Goal: Find specific page/section: Find specific page/section

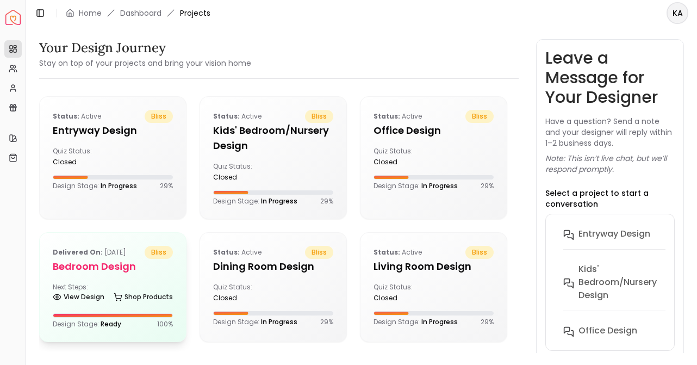
click at [101, 282] on div "Delivered on: [DATE] bliss Bedroom design Next Steps: View Design Shop Products…" at bounding box center [113, 287] width 146 height 109
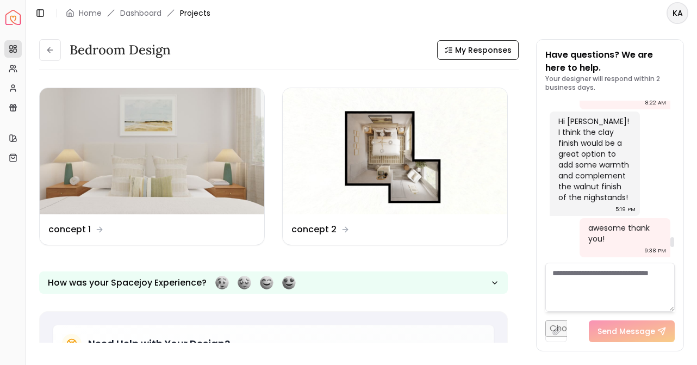
scroll to position [2837, 0]
click at [83, 179] on img at bounding box center [152, 151] width 224 height 126
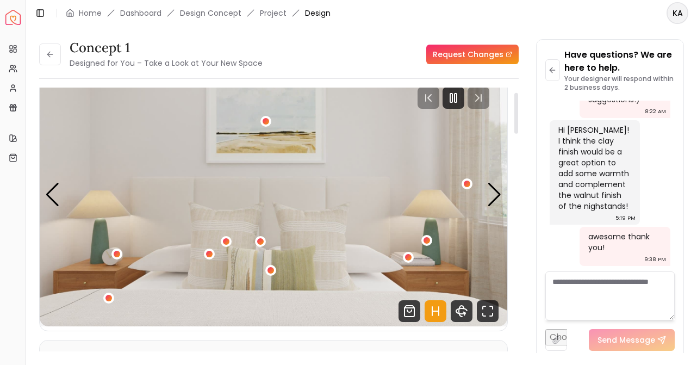
scroll to position [32, 0]
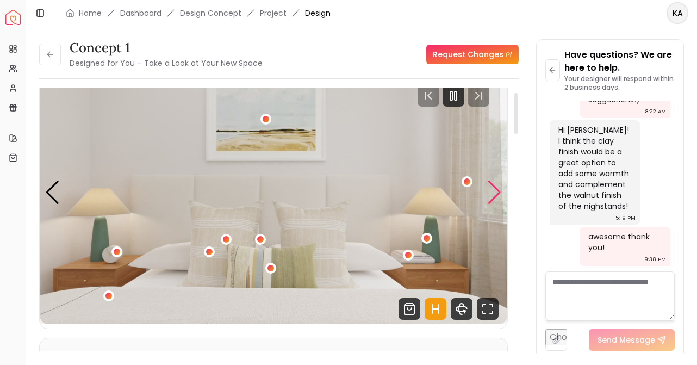
click at [495, 197] on div "Next slide" at bounding box center [494, 192] width 15 height 24
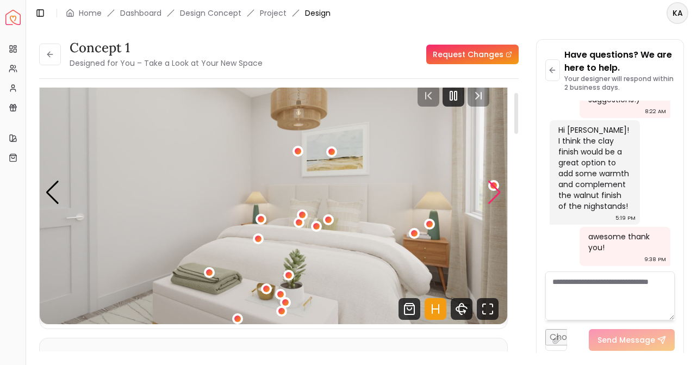
click at [495, 197] on div "Next slide" at bounding box center [494, 192] width 15 height 24
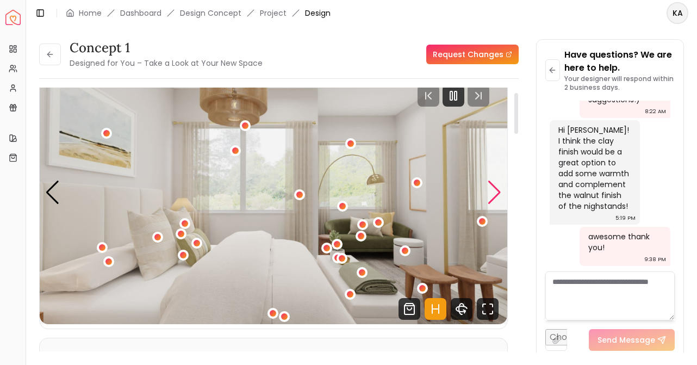
click at [495, 197] on div "Next slide" at bounding box center [494, 192] width 15 height 24
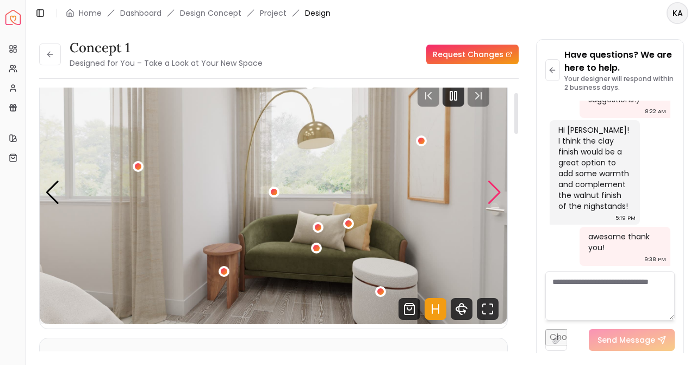
click at [495, 197] on div "Next slide" at bounding box center [494, 192] width 15 height 24
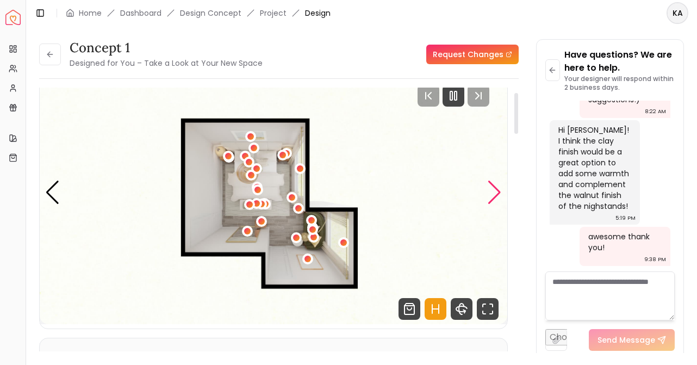
click at [495, 197] on div "Next slide" at bounding box center [494, 192] width 15 height 24
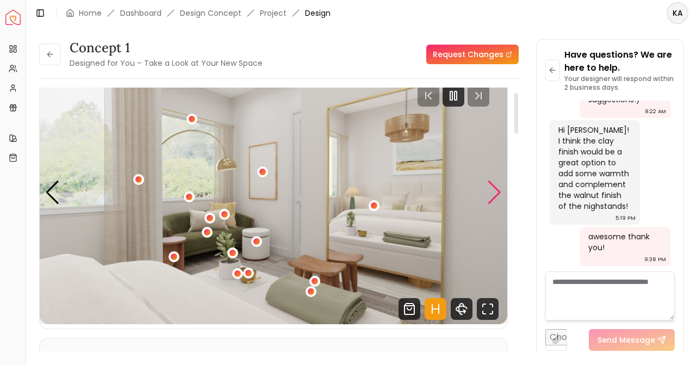
click at [495, 197] on div "Next slide" at bounding box center [494, 192] width 15 height 24
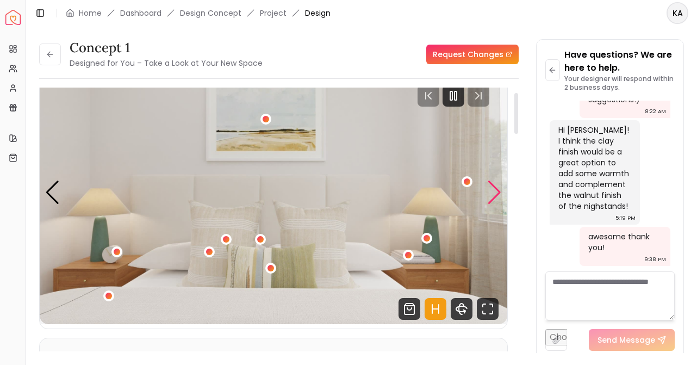
click at [495, 197] on div "Next slide" at bounding box center [494, 192] width 15 height 24
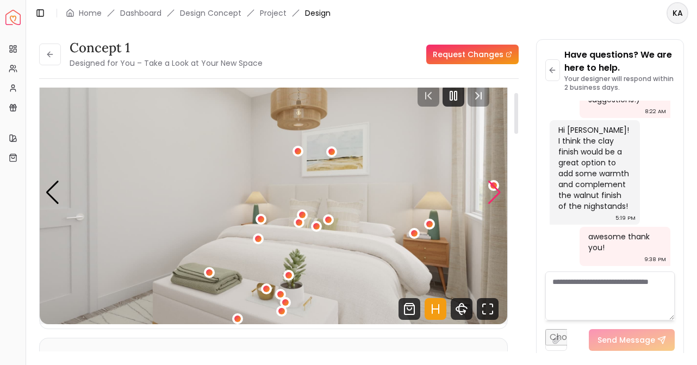
click at [495, 197] on div "Next slide" at bounding box center [494, 192] width 15 height 24
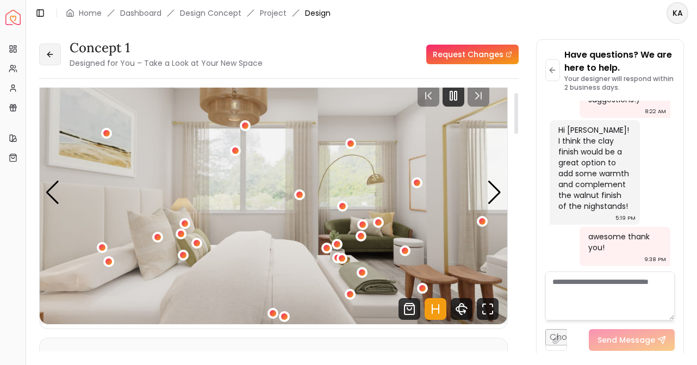
click at [54, 56] on icon at bounding box center [50, 54] width 9 height 9
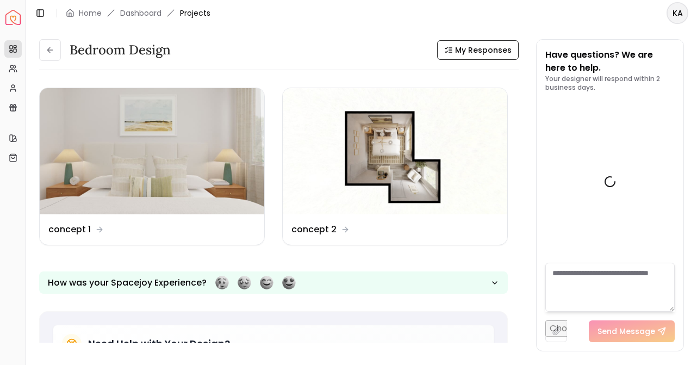
scroll to position [2837, 0]
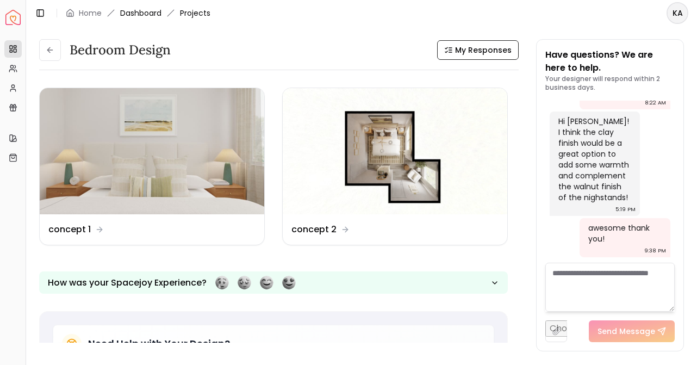
click at [139, 15] on link "Dashboard" at bounding box center [140, 13] width 41 height 11
